Goal: Task Accomplishment & Management: Use online tool/utility

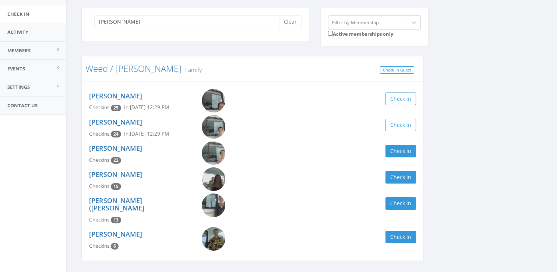
scroll to position [66, 0]
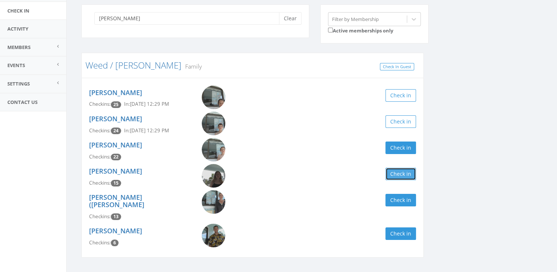
drag, startPoint x: 398, startPoint y: 149, endPoint x: 402, endPoint y: 171, distance: 22.3
click at [402, 171] on button "Check in" at bounding box center [400, 173] width 31 height 13
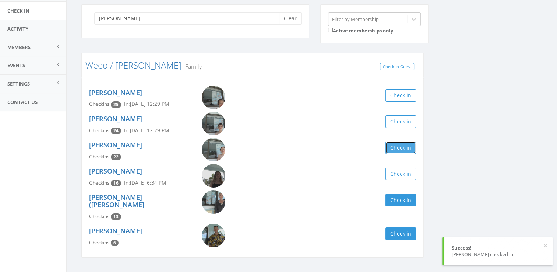
click at [390, 148] on button "Check in" at bounding box center [400, 147] width 31 height 13
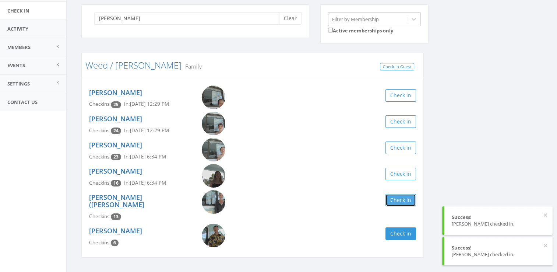
click at [389, 202] on button "Check in" at bounding box center [400, 200] width 31 height 13
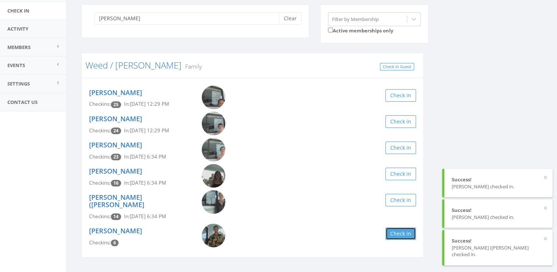
click at [397, 227] on button "Check in" at bounding box center [400, 233] width 31 height 13
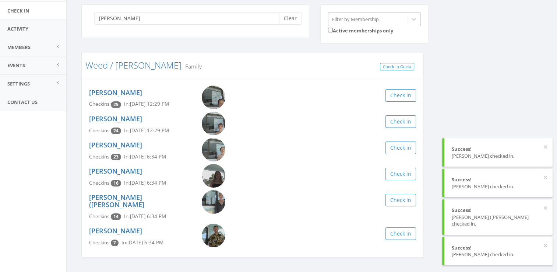
click at [440, 118] on div "[PERSON_NAME] Clear Filter by Membership Active memberships only Weed / [PERSON…" at bounding box center [312, 135] width 472 height 262
click at [443, 113] on div "[PERSON_NAME] Clear Filter by Membership Active memberships only Weed / [PERSON…" at bounding box center [312, 135] width 472 height 262
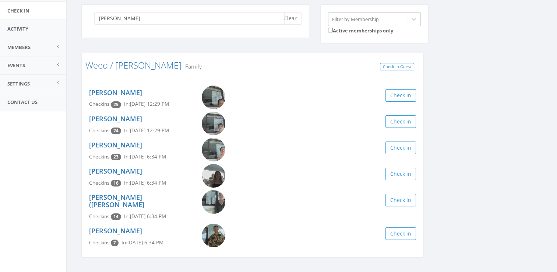
drag, startPoint x: 149, startPoint y: 19, endPoint x: 132, endPoint y: 18, distance: 17.4
type input "t"
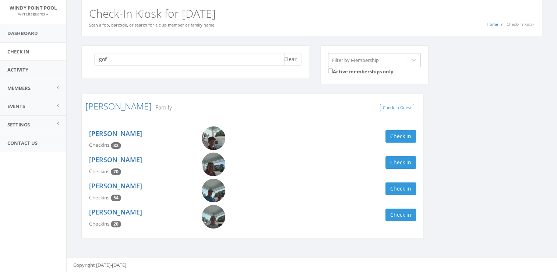
scroll to position [25, 0]
click at [401, 186] on button "Check in" at bounding box center [400, 188] width 31 height 13
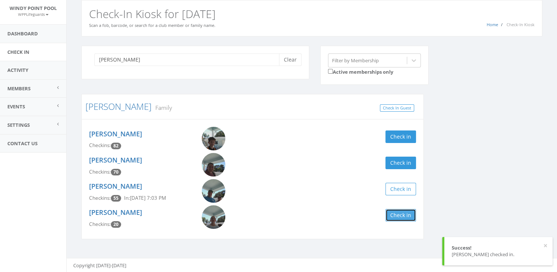
click at [397, 214] on button "Check in" at bounding box center [400, 215] width 31 height 13
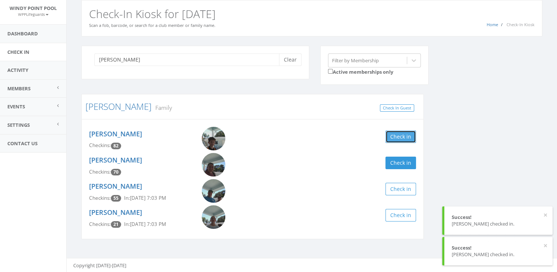
click at [395, 133] on button "Check in" at bounding box center [400, 136] width 31 height 13
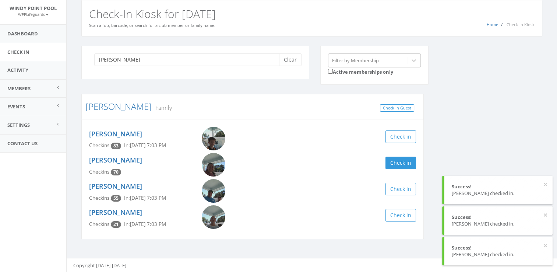
click at [473, 134] on div "[PERSON_NAME] Clear Filter by Membership Active memberships only [PERSON_NAME] …" at bounding box center [312, 147] width 472 height 203
click at [542, 183] on div "Success!" at bounding box center [497, 186] width 93 height 7
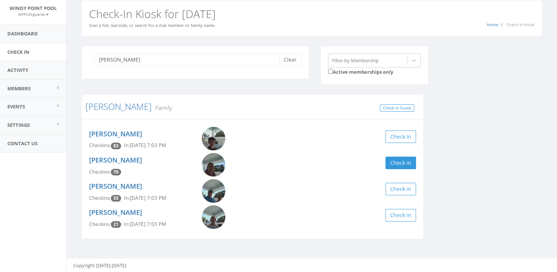
click at [545, 184] on div "[PERSON_NAME] Clear Filter by Membership Active memberships only [PERSON_NAME] …" at bounding box center [312, 147] width 472 height 203
click at [455, 155] on div "[PERSON_NAME] Clear Filter by Membership Active memberships only [PERSON_NAME] …" at bounding box center [312, 147] width 472 height 203
click at [210, 59] on input "[PERSON_NAME]" at bounding box center [189, 59] width 190 height 13
type input "g"
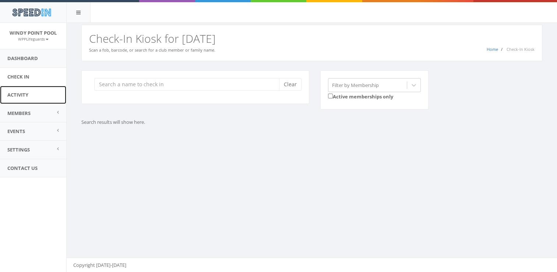
click at [31, 95] on link "Activity" at bounding box center [33, 95] width 66 height 18
